Goal: Entertainment & Leisure: Consume media (video, audio)

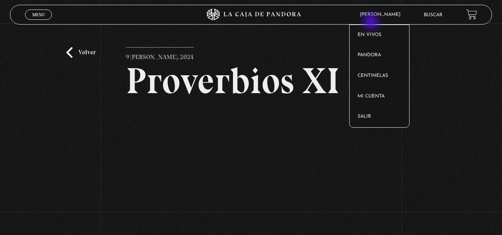
scroll to position [54, 0]
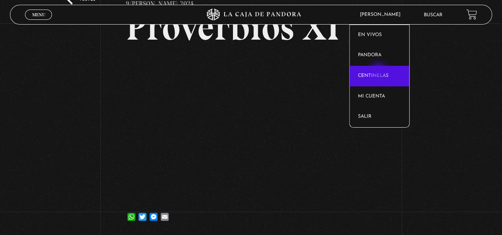
click at [379, 72] on link "Centinelas" at bounding box center [378, 76] width 59 height 21
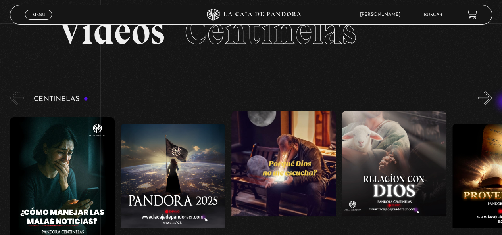
scroll to position [43, 0]
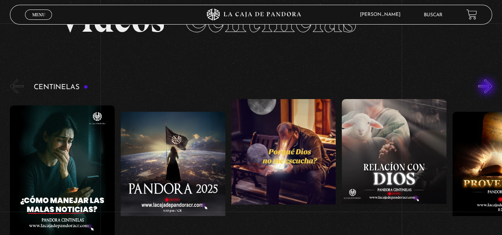
click at [487, 88] on button "»" at bounding box center [485, 86] width 14 height 14
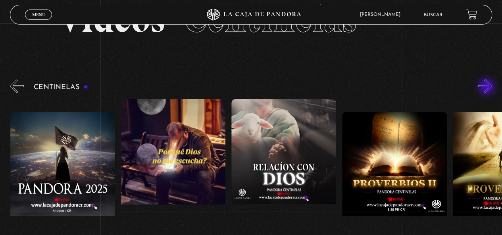
click at [487, 88] on button "»" at bounding box center [485, 86] width 14 height 14
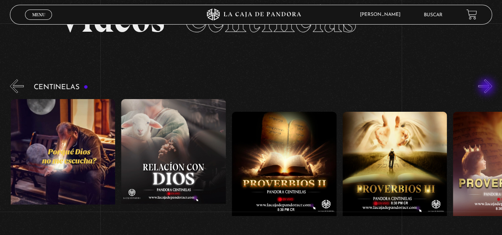
click at [487, 88] on button "»" at bounding box center [485, 86] width 14 height 14
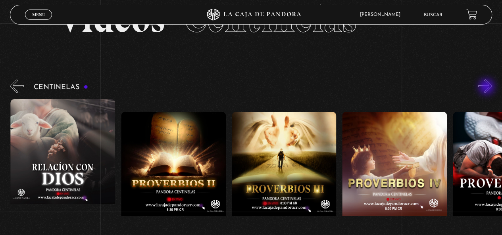
click at [487, 88] on button "»" at bounding box center [485, 86] width 14 height 14
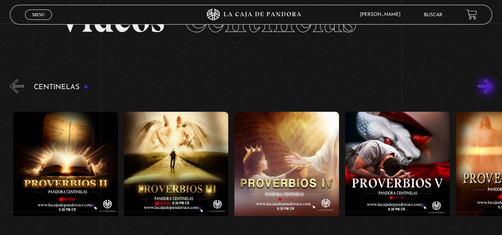
click at [487, 88] on button "»" at bounding box center [485, 86] width 14 height 14
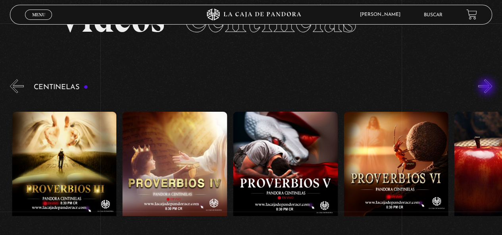
click at [487, 88] on button "»" at bounding box center [485, 86] width 14 height 14
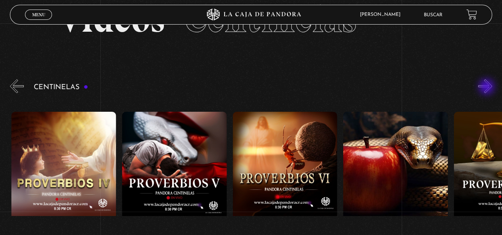
click at [487, 88] on button "»" at bounding box center [485, 86] width 14 height 14
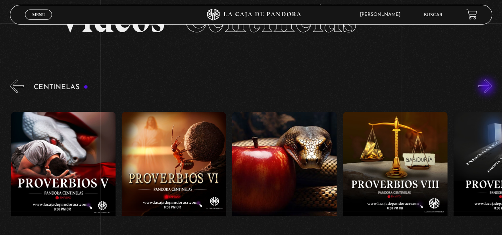
click at [487, 88] on button "»" at bounding box center [485, 86] width 14 height 14
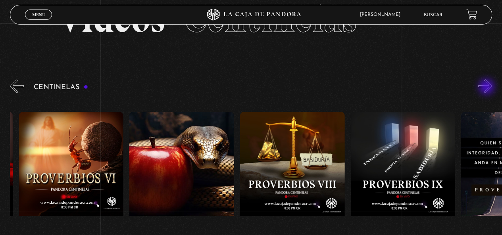
click at [487, 88] on button "»" at bounding box center [485, 86] width 14 height 14
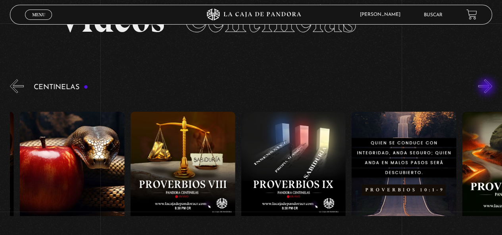
click at [487, 88] on button "»" at bounding box center [485, 86] width 14 height 14
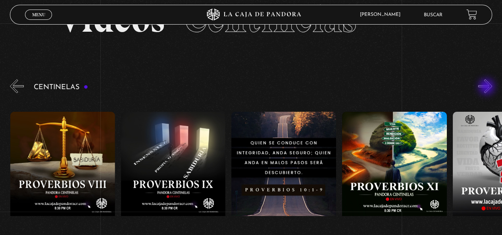
click at [487, 88] on button "»" at bounding box center [485, 86] width 14 height 14
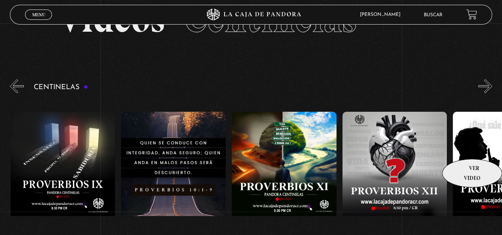
scroll to position [0, 1215]
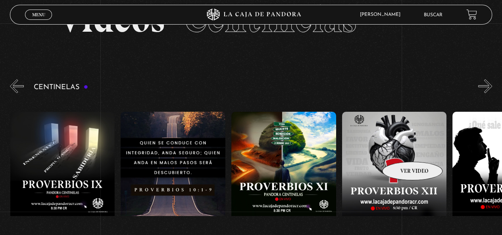
click at [402, 150] on figure at bounding box center [394, 183] width 105 height 143
